Goal: Task Accomplishment & Management: Use online tool/utility

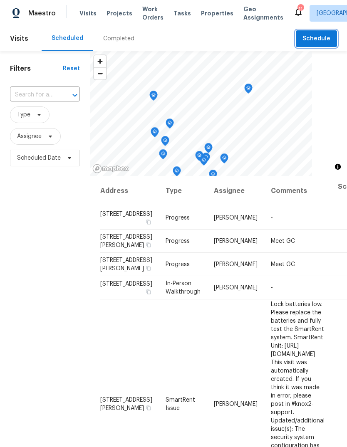
click at [317, 37] on span "Schedule" at bounding box center [316, 39] width 28 height 10
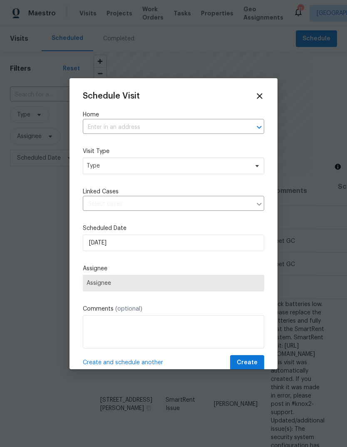
click at [119, 123] on input "text" at bounding box center [162, 127] width 158 height 13
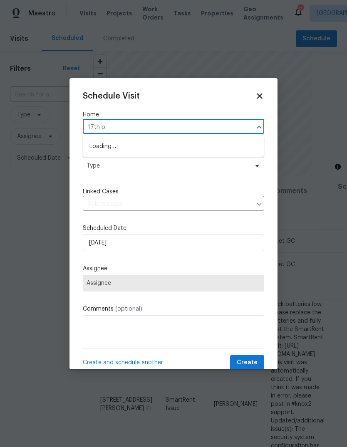
type input "17th pl"
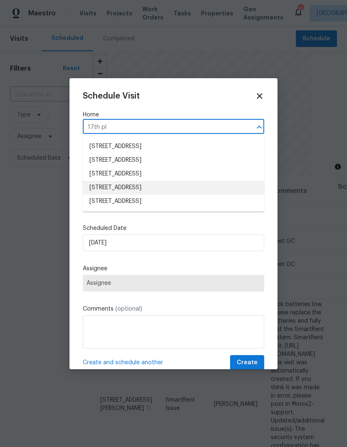
click at [168, 189] on li "[STREET_ADDRESS]" at bounding box center [173, 188] width 181 height 14
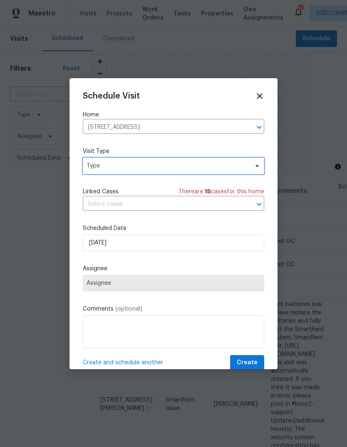
click at [196, 168] on span "Type" at bounding box center [167, 166] width 162 height 8
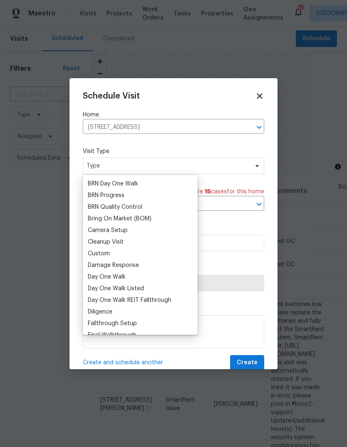
scroll to position [61, 0]
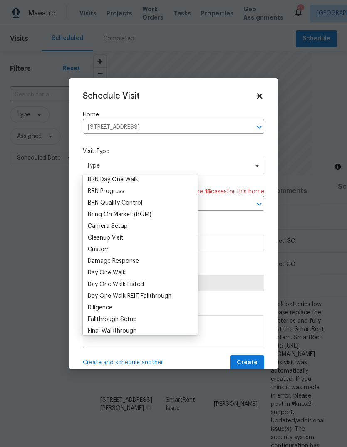
click at [116, 249] on div "Custom" at bounding box center [140, 249] width 110 height 12
click at [108, 249] on div "Custom" at bounding box center [99, 249] width 22 height 8
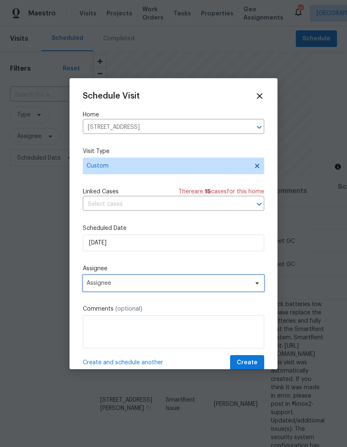
click at [166, 289] on span "Assignee" at bounding box center [173, 283] width 181 height 17
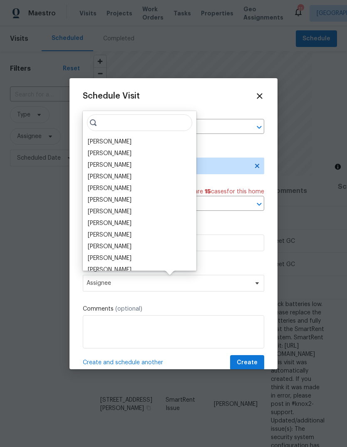
click at [122, 145] on div "[PERSON_NAME]" at bounding box center [110, 142] width 44 height 8
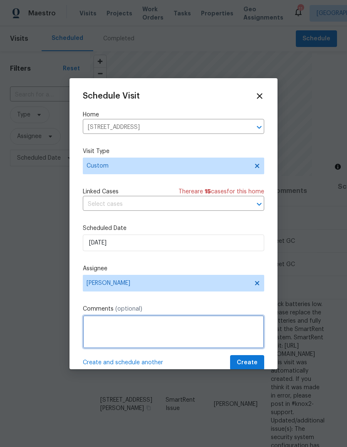
click at [172, 334] on textarea at bounding box center [173, 331] width 181 height 33
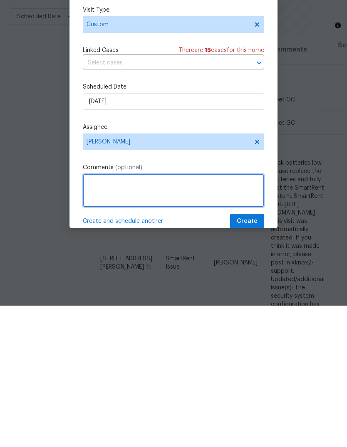
scroll to position [31, 0]
type textarea "Check property"
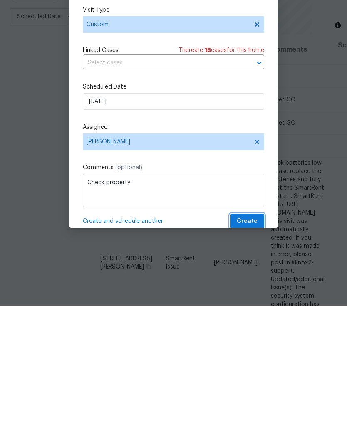
click at [262, 355] on button "Create" at bounding box center [247, 362] width 34 height 15
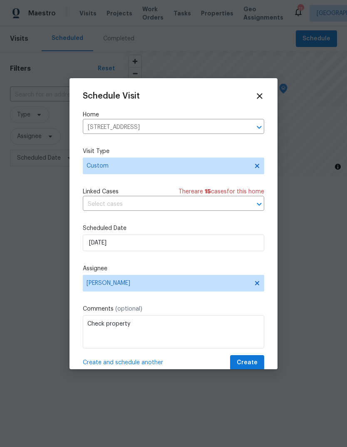
scroll to position [0, 0]
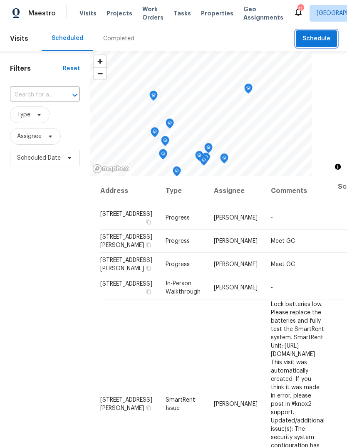
click at [323, 39] on span "Schedule" at bounding box center [316, 39] width 28 height 10
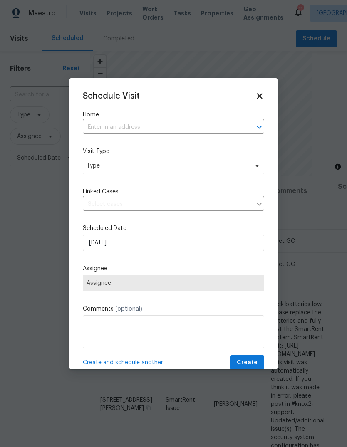
click at [100, 129] on input "text" at bounding box center [162, 127] width 158 height 13
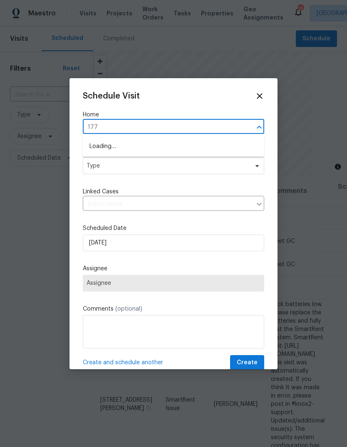
type input "1772"
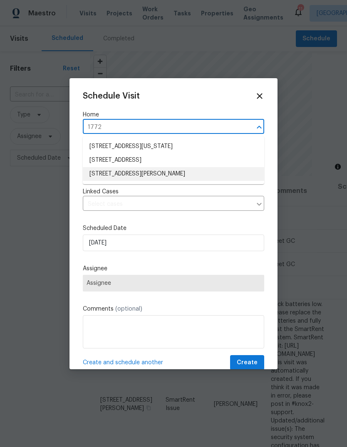
click at [107, 172] on li "[STREET_ADDRESS][PERSON_NAME]" at bounding box center [173, 174] width 181 height 14
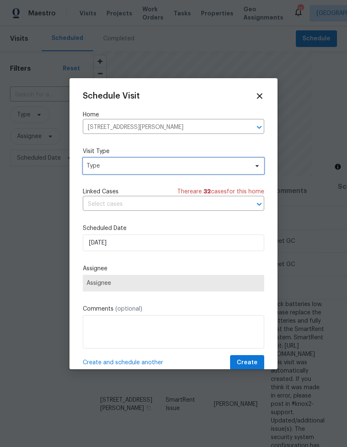
click at [102, 160] on span "Type" at bounding box center [173, 165] width 181 height 17
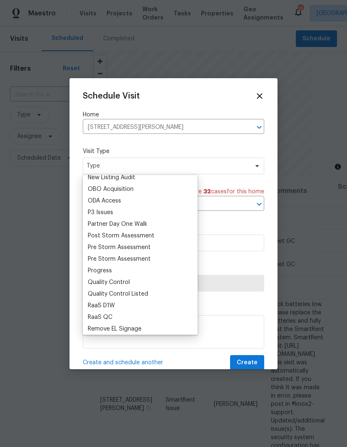
scroll to position [471, 0]
click at [99, 268] on div "Progress" at bounding box center [100, 270] width 24 height 8
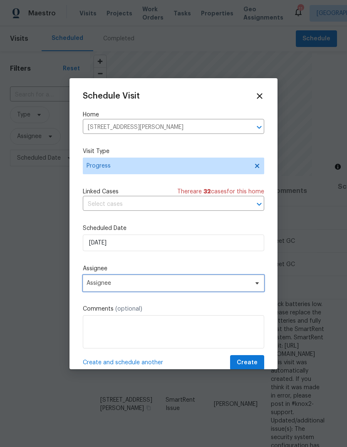
click at [113, 285] on span "Assignee" at bounding box center [167, 283] width 163 height 7
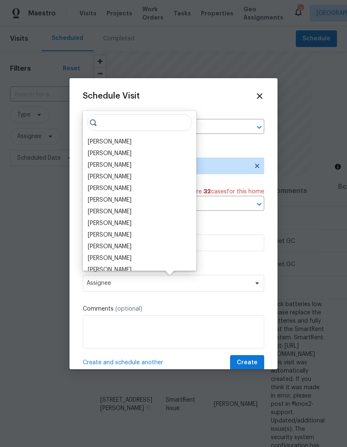
click at [98, 143] on div "[PERSON_NAME]" at bounding box center [110, 142] width 44 height 8
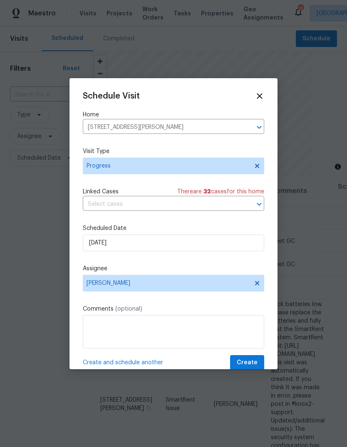
click at [140, 365] on span "Create and schedule another" at bounding box center [123, 362] width 80 height 8
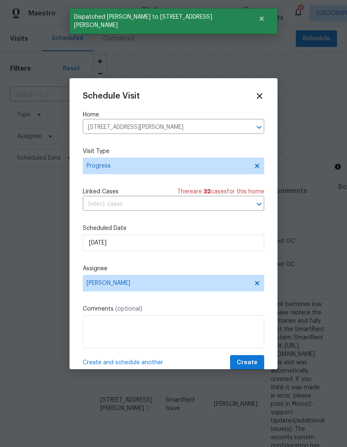
click at [239, 127] on input "[STREET_ADDRESS][PERSON_NAME]" at bounding box center [162, 127] width 158 height 13
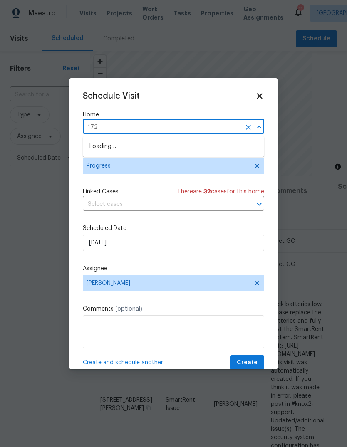
type input "1723"
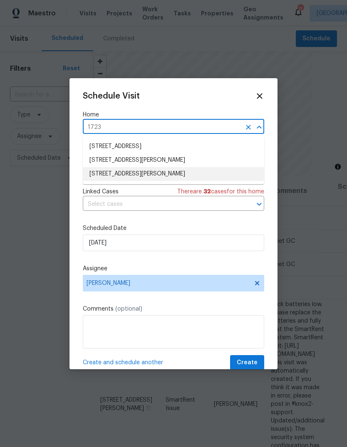
click at [162, 176] on li "[STREET_ADDRESS][PERSON_NAME]" at bounding box center [173, 174] width 181 height 14
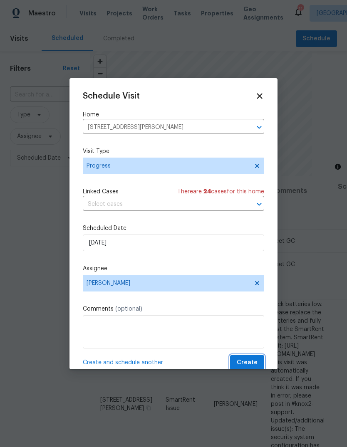
click at [253, 362] on span "Create" at bounding box center [246, 362] width 21 height 10
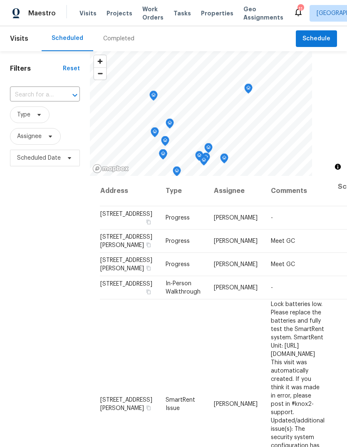
click at [39, 95] on input "text" at bounding box center [33, 95] width 47 height 13
type input "1772"
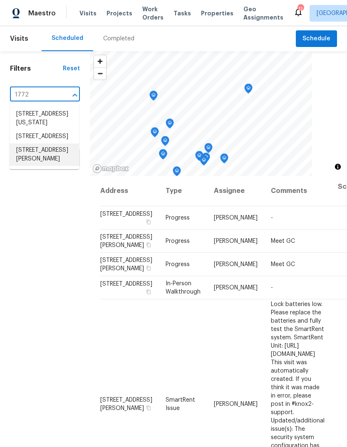
click at [34, 166] on li "[STREET_ADDRESS][PERSON_NAME]" at bounding box center [44, 154] width 69 height 22
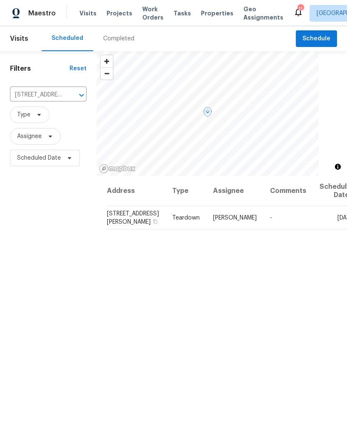
click at [0, 0] on icon at bounding box center [0, 0] width 0 height 0
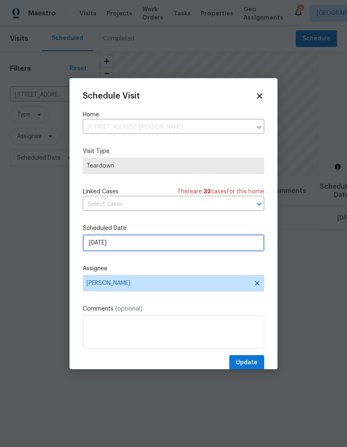
click at [145, 245] on input "[DATE]" at bounding box center [173, 242] width 181 height 17
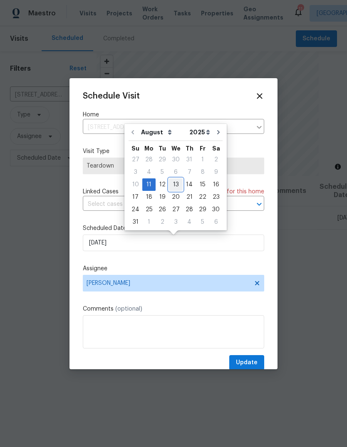
click at [175, 185] on div "13" at bounding box center [176, 185] width 14 height 12
type input "[DATE]"
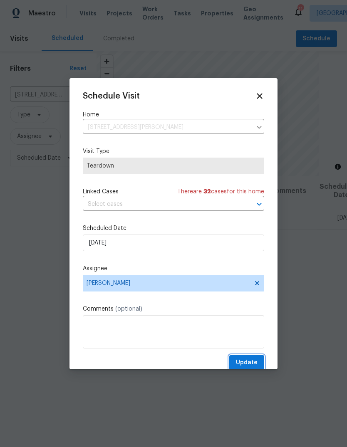
click at [252, 361] on span "Update" at bounding box center [247, 362] width 22 height 10
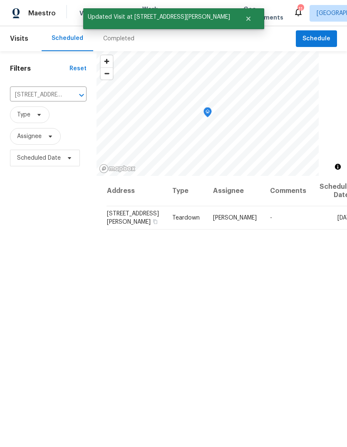
click at [67, 96] on icon "Clear" at bounding box center [70, 95] width 8 height 8
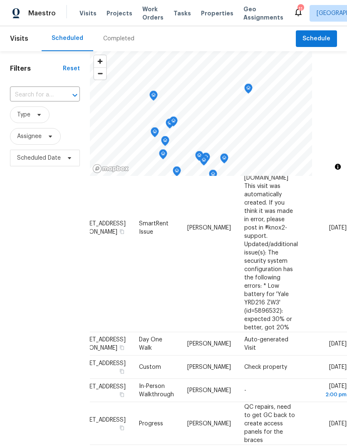
scroll to position [176, 71]
click at [0, 0] on icon at bounding box center [0, 0] width 0 height 0
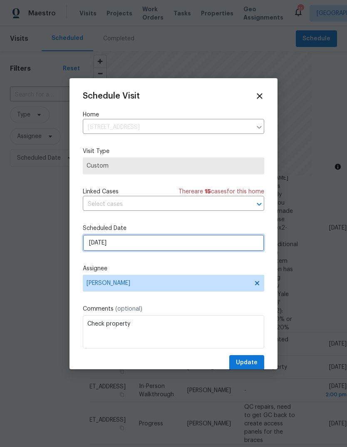
click at [151, 247] on input "[DATE]" at bounding box center [173, 242] width 181 height 17
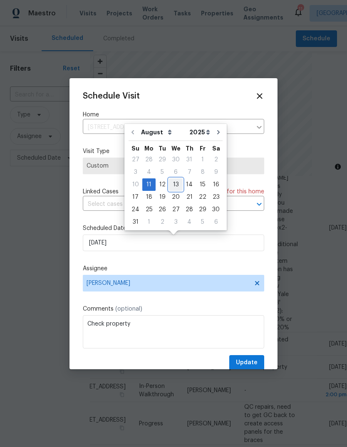
click at [176, 186] on div "13" at bounding box center [176, 185] width 14 height 12
type input "[DATE]"
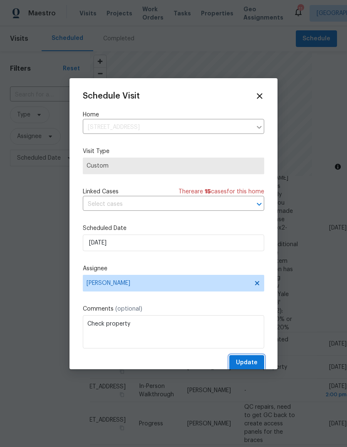
click at [252, 364] on span "Update" at bounding box center [247, 362] width 22 height 10
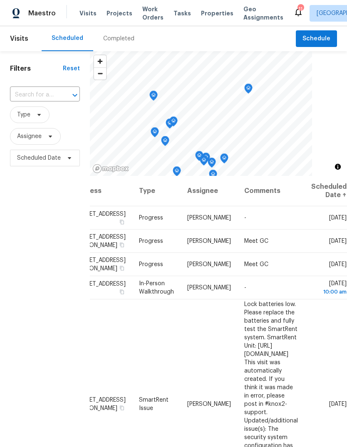
scroll to position [0, 71]
click at [149, 15] on span "Work Orders" at bounding box center [152, 13] width 21 height 17
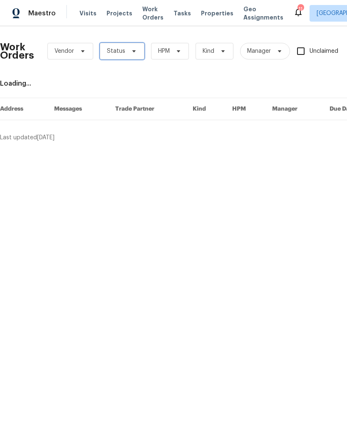
click at [132, 52] on icon at bounding box center [133, 51] width 7 height 7
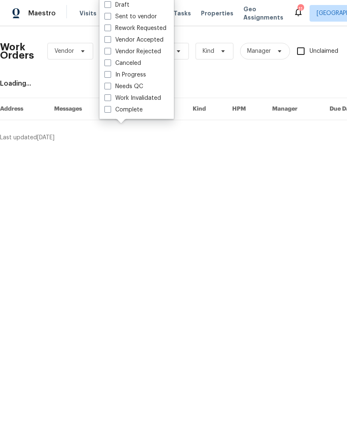
click at [113, 88] on label "Needs QC" at bounding box center [123, 86] width 39 height 8
click at [110, 88] on input "Needs QC" at bounding box center [106, 84] width 5 height 5
checkbox input "true"
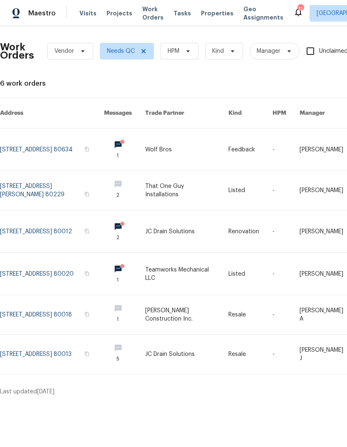
click at [177, 186] on link at bounding box center [186, 190] width 83 height 39
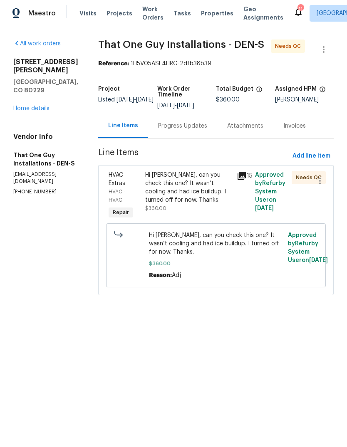
click at [195, 190] on div "Hi [PERSON_NAME], can you check this one? It wasn’t cooling and had ice buildup…" at bounding box center [188, 187] width 86 height 33
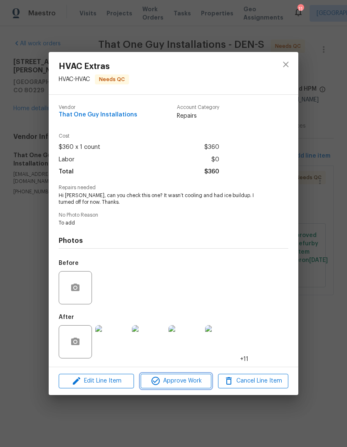
click at [189, 382] on span "Approve Work" at bounding box center [175, 381] width 65 height 10
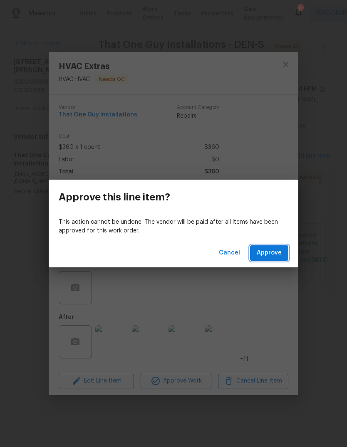
click at [269, 257] on span "Approve" at bounding box center [268, 253] width 25 height 10
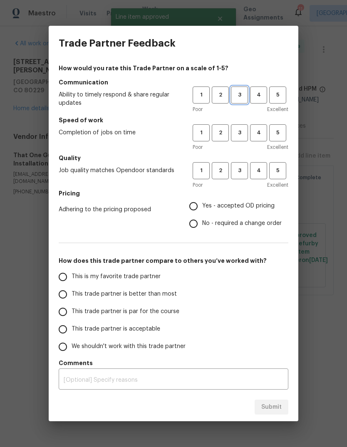
click at [238, 100] on button "3" at bounding box center [239, 94] width 17 height 17
click at [238, 129] on span "3" at bounding box center [238, 133] width 15 height 10
click at [235, 170] on span "3" at bounding box center [238, 171] width 15 height 10
click at [193, 209] on input "Yes - accepted OD pricing" at bounding box center [192, 205] width 17 height 17
radio input "true"
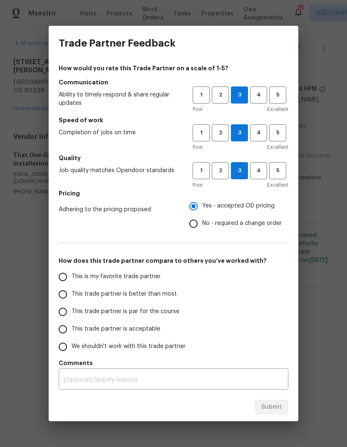
click at [69, 314] on input "This trade partner is par for the course" at bounding box center [62, 311] width 17 height 17
click at [270, 406] on span "Submit" at bounding box center [271, 407] width 20 height 10
radio input "true"
